Goal: Task Accomplishment & Management: Complete application form

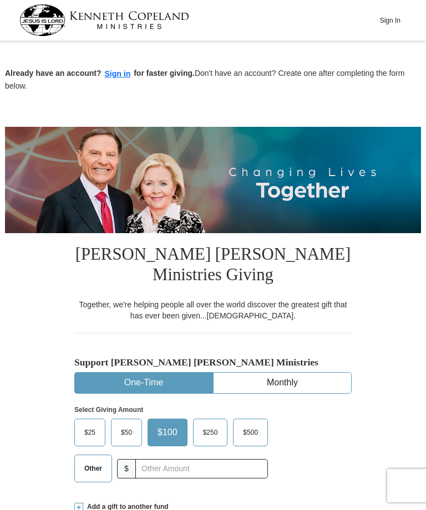
click at [124, 443] on label "$50" at bounding box center [126, 432] width 30 height 27
click at [0, 0] on input "$50" at bounding box center [0, 0] width 0 height 0
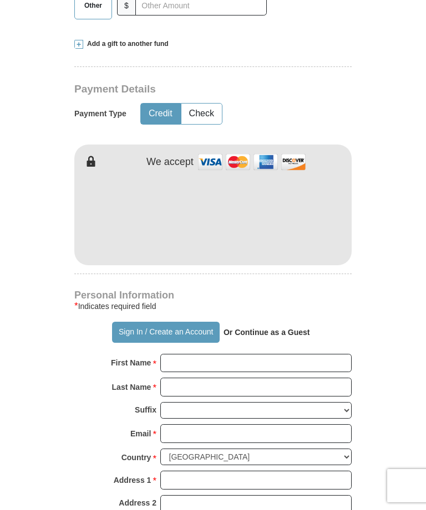
scroll to position [463, 0]
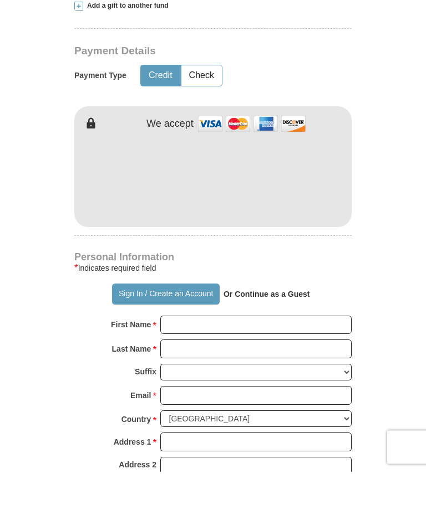
click at [183, 355] on input "First Name *" at bounding box center [255, 364] width 191 height 19
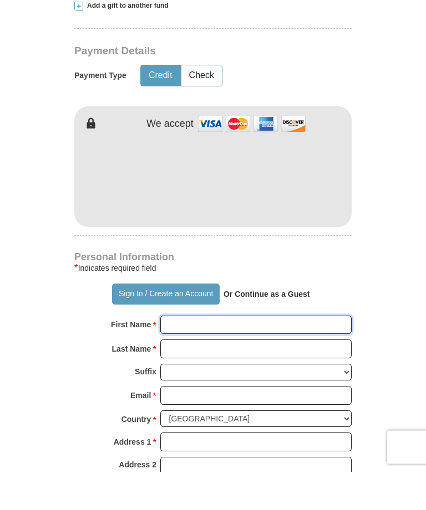
type input "[PERSON_NAME]"
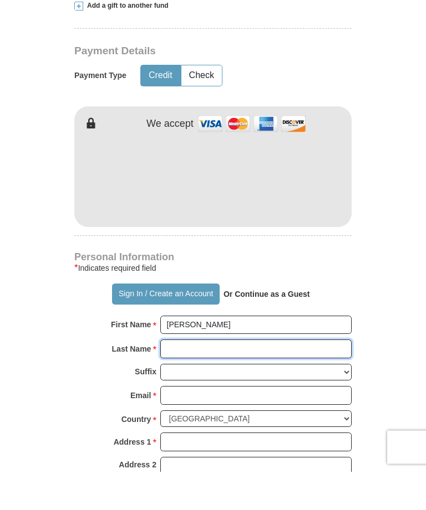
scroll to position [487, 0]
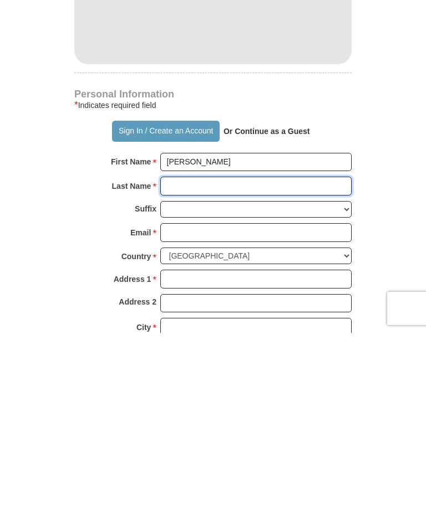
type input "[PERSON_NAME]"
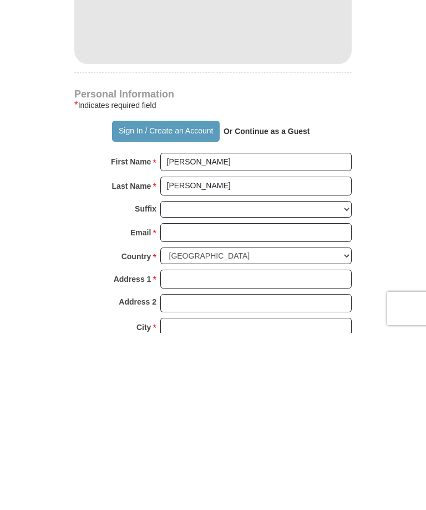
scroll to position [664, 0]
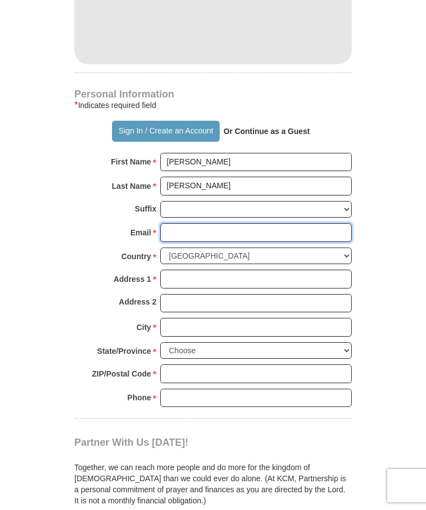
click at [180, 231] on input "Email *" at bounding box center [255, 232] width 191 height 19
type input "[PERSON_NAME][EMAIL_ADDRESS][DOMAIN_NAME]"
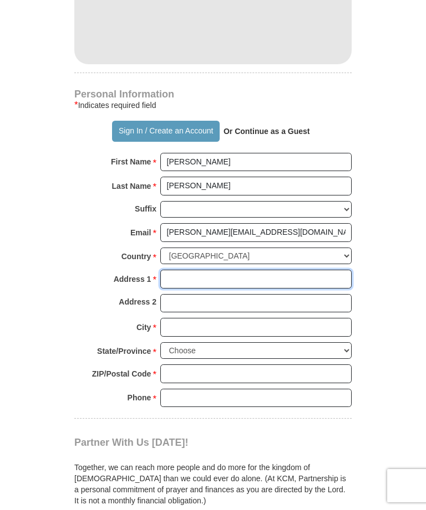
click at [176, 278] on input "Address 1 *" at bounding box center [255, 279] width 191 height 19
type input "[STREET_ADDRESS][PERSON_NAME]"
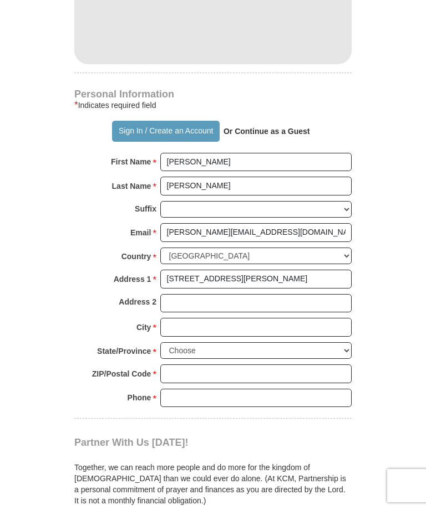
click at [178, 325] on input "City *" at bounding box center [255, 327] width 191 height 19
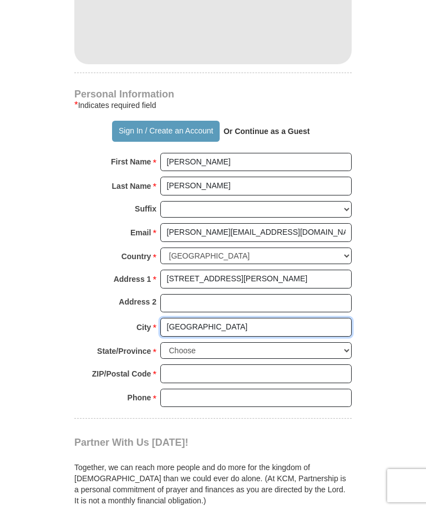
type input "[GEOGRAPHIC_DATA]"
click at [349, 342] on select "Choose [US_STATE] [US_STATE] [US_STATE] [US_STATE] [US_STATE] Armed Forces Amer…" at bounding box center [255, 350] width 191 height 17
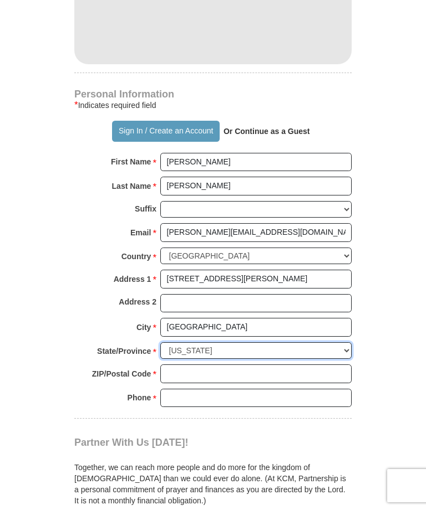
click at [345, 345] on select "Choose [US_STATE] [US_STATE] [US_STATE] [US_STATE] [US_STATE] Armed Forces Amer…" at bounding box center [255, 350] width 191 height 17
select select "MI"
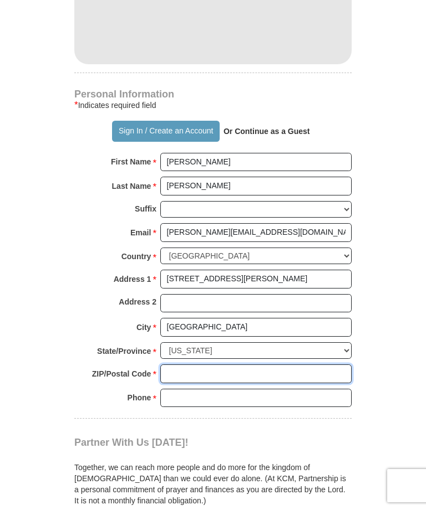
click at [174, 367] on input "ZIP/Postal Code *" at bounding box center [255, 374] width 191 height 19
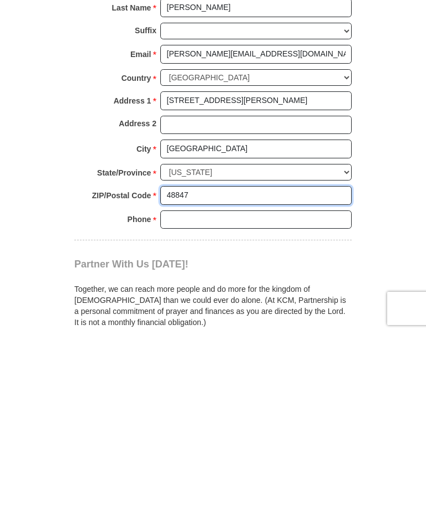
type input "48847"
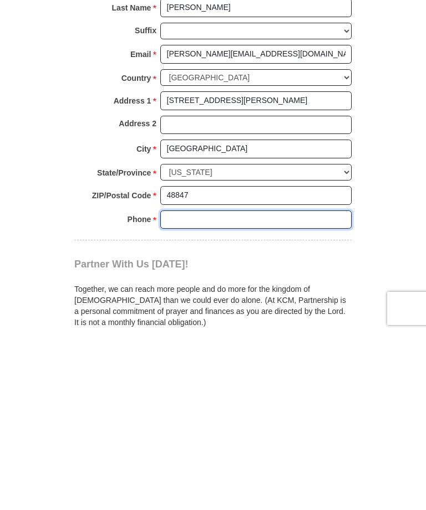
click at [171, 388] on input "Phone * *" at bounding box center [255, 397] width 191 height 19
type input "9898752129"
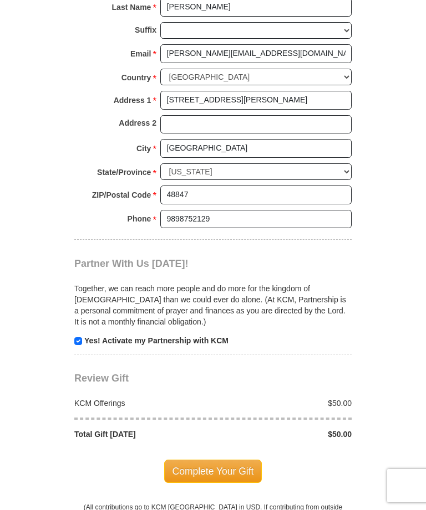
click at [228, 461] on span "Complete Your Gift" at bounding box center [213, 471] width 98 height 23
